Goal: Navigation & Orientation: Find specific page/section

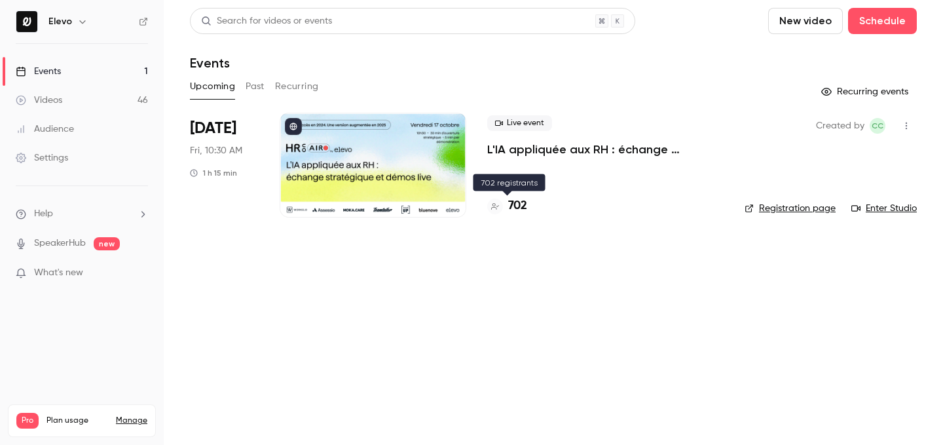
click at [521, 208] on h4 "702" at bounding box center [517, 206] width 19 height 18
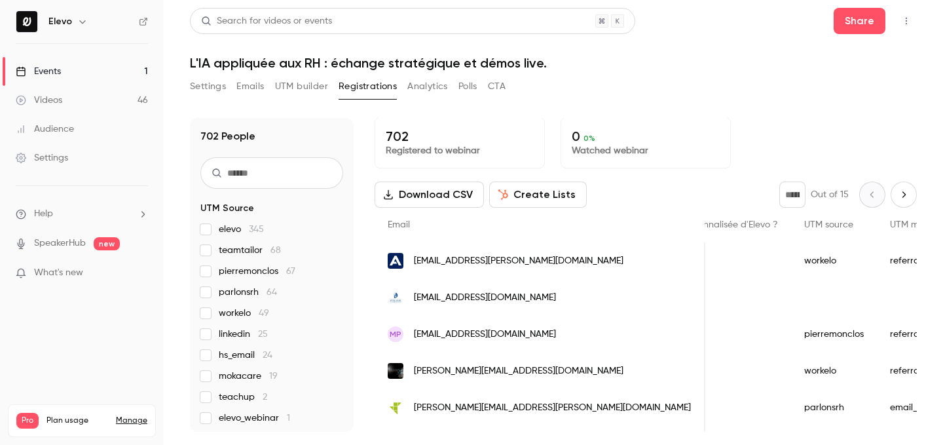
scroll to position [0, 1329]
click at [147, 73] on link "Events 1" at bounding box center [82, 71] width 164 height 29
